Goal: Task Accomplishment & Management: Manage account settings

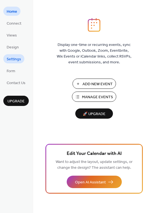
click at [12, 59] on span "Settings" at bounding box center [14, 60] width 14 height 6
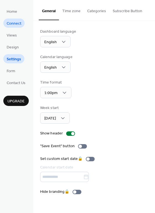
click at [14, 24] on span "Connect" at bounding box center [14, 24] width 15 height 6
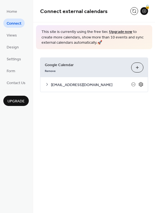
click at [141, 84] on icon at bounding box center [141, 85] width 2 height 2
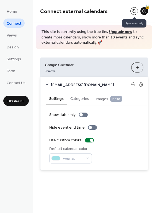
click at [134, 10] on button at bounding box center [134, 11] width 8 height 8
